Goal: Information Seeking & Learning: Understand process/instructions

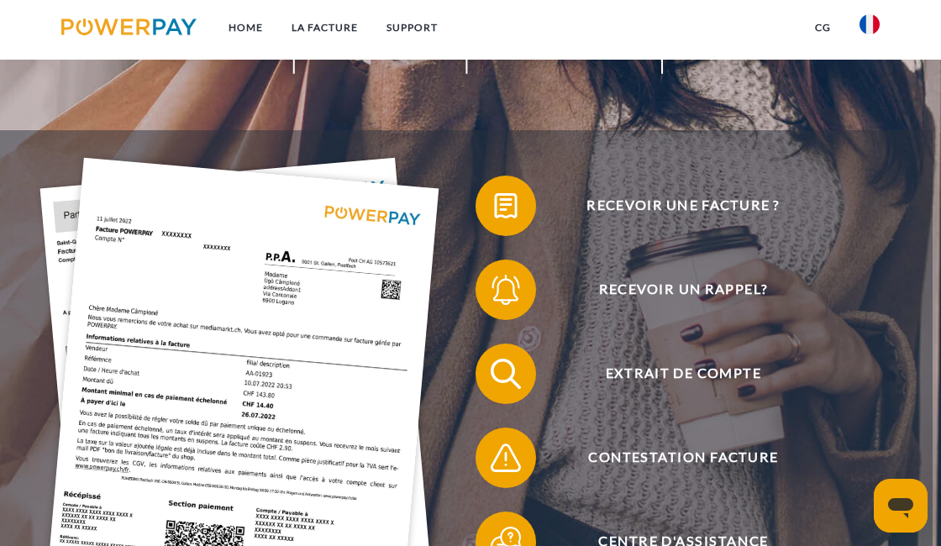
scroll to position [84, 0]
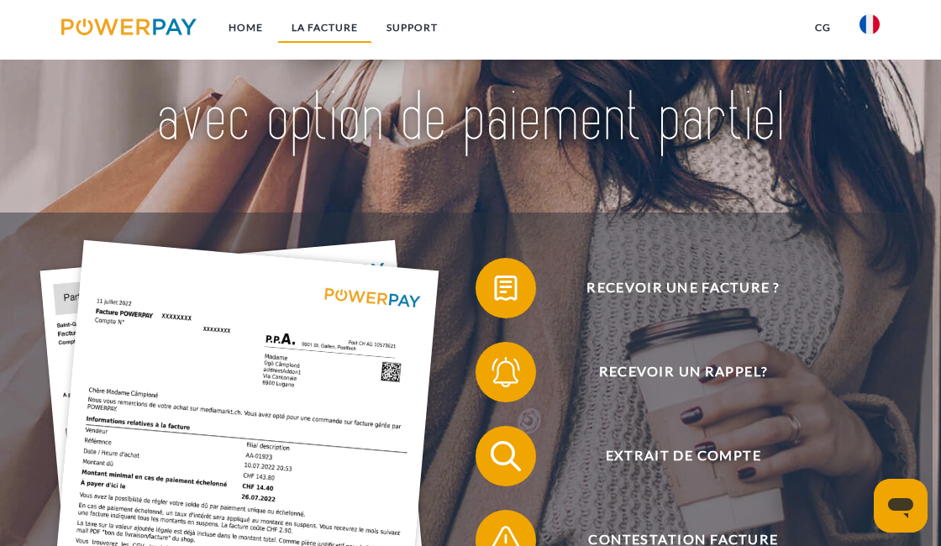
click at [328, 29] on link "LA FACTURE" at bounding box center [324, 28] width 95 height 30
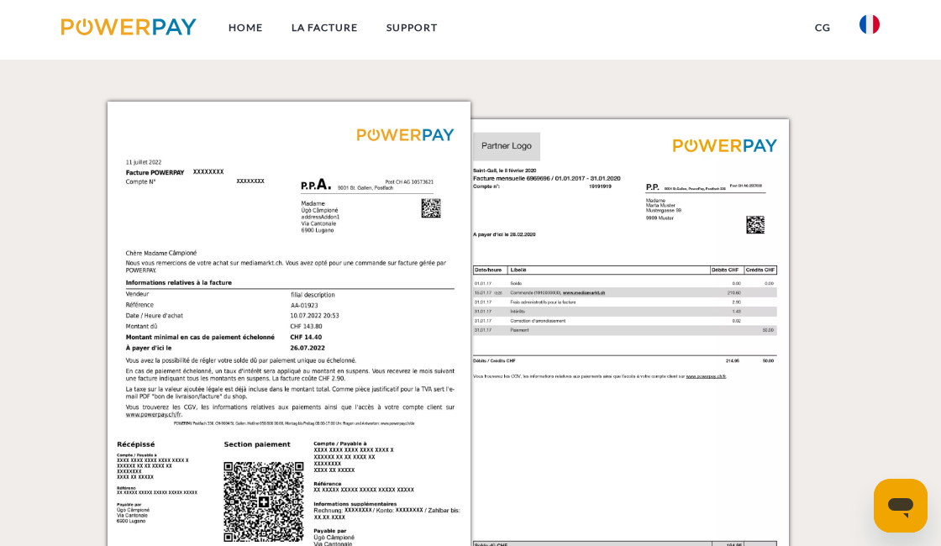
scroll to position [1234, 0]
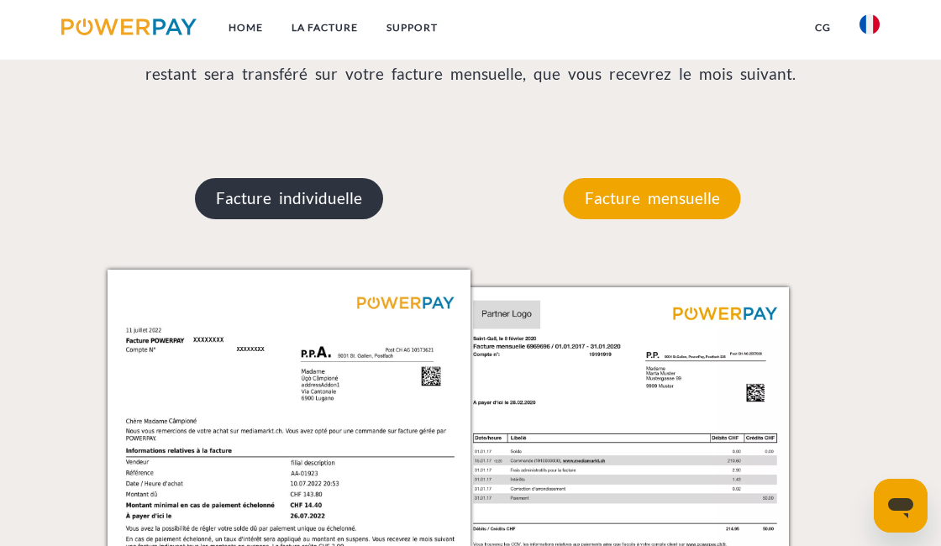
click at [261, 208] on p "Facture individuelle" at bounding box center [289, 198] width 188 height 40
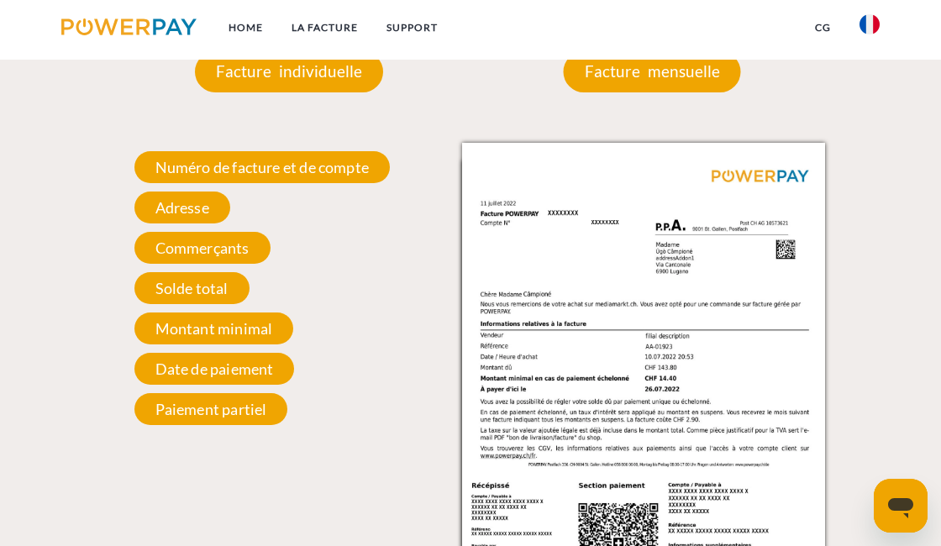
scroll to position [1402, 0]
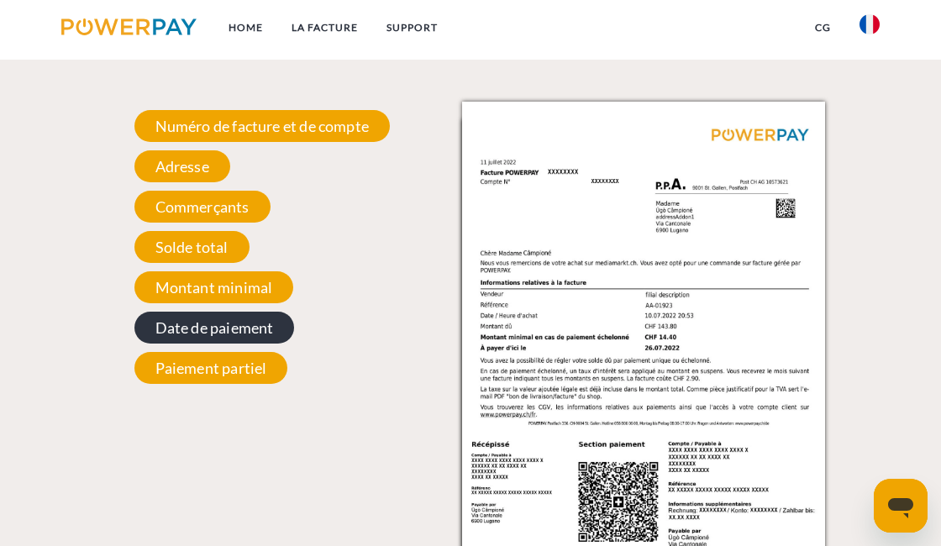
click at [184, 333] on span "Date de paiement" at bounding box center [214, 328] width 160 height 32
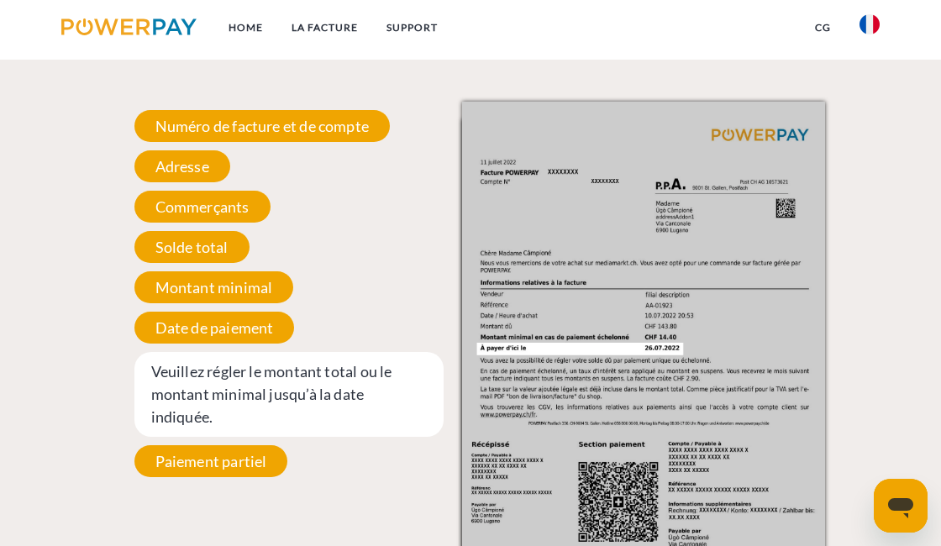
click at [16, 75] on div at bounding box center [47, 288] width 94 height 656
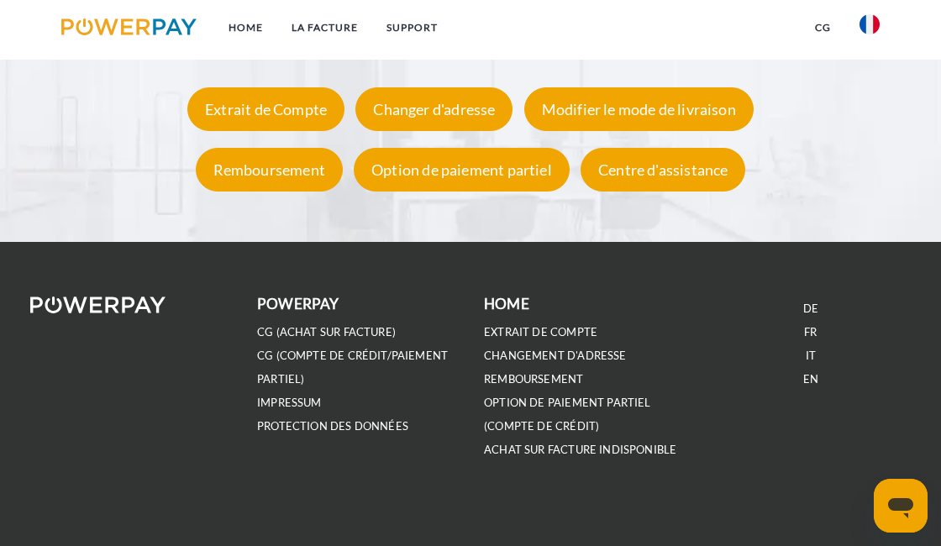
scroll to position [2746, 0]
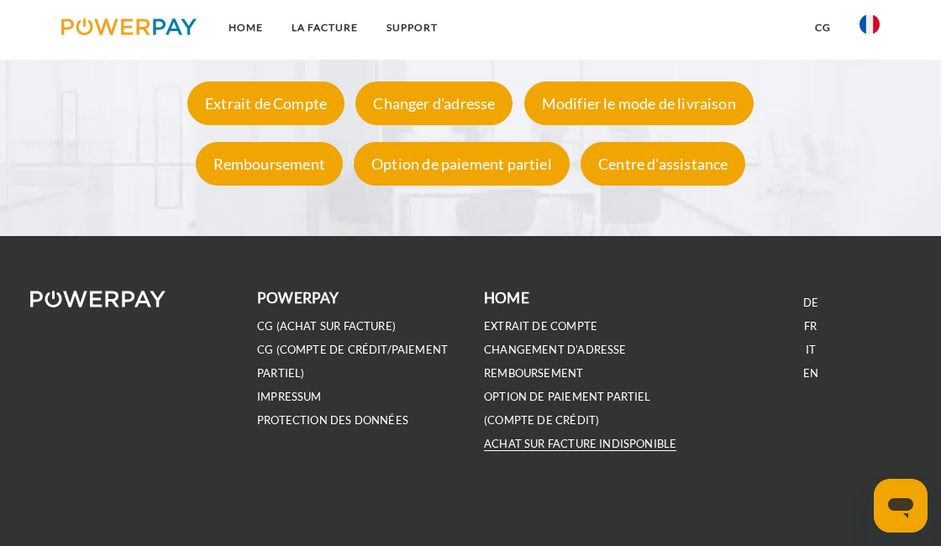
click at [555, 449] on link "ACHAT SUR FACTURE INDISPONIBLE" at bounding box center [580, 444] width 192 height 14
click at [353, 330] on link "CG (achat sur facture)" at bounding box center [326, 326] width 139 height 14
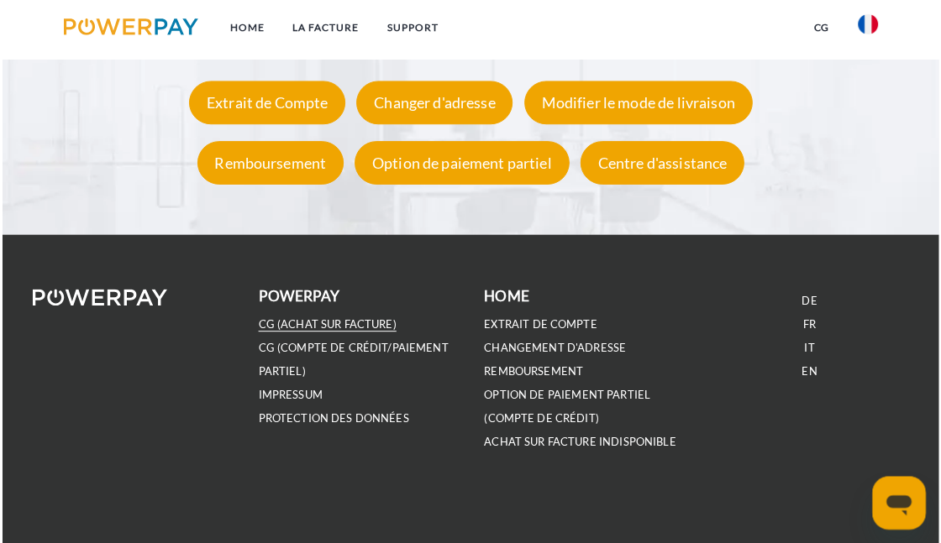
scroll to position [2745, 0]
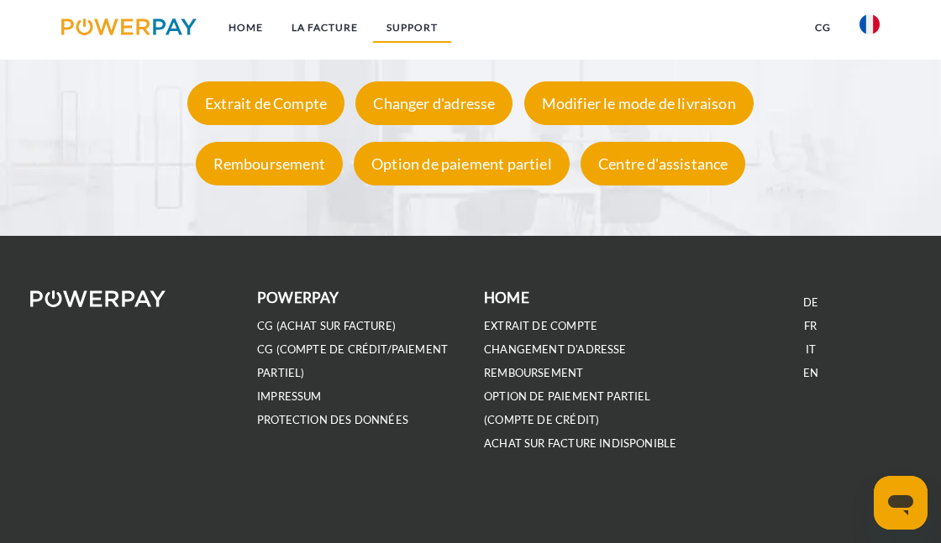
click at [419, 26] on link "Support" at bounding box center [412, 28] width 80 height 30
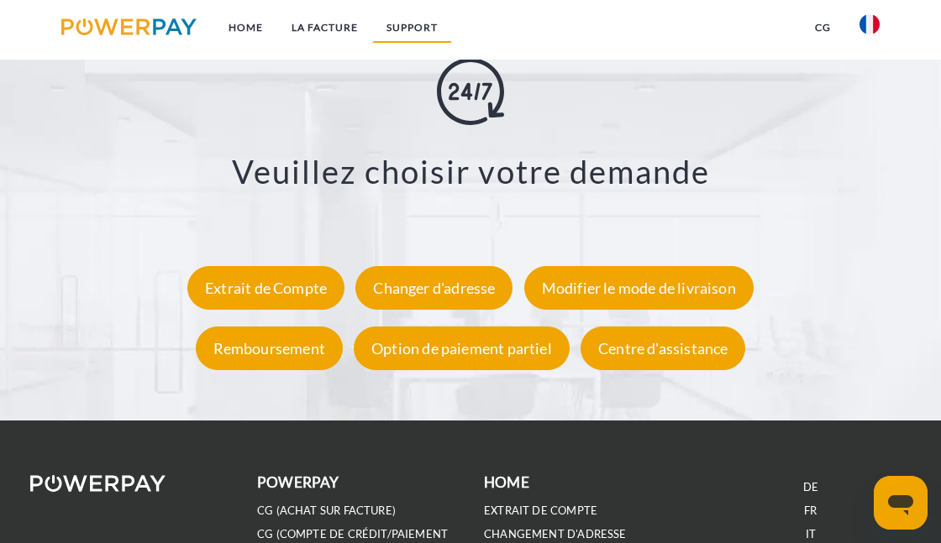
scroll to position [2481, 0]
